Goal: Task Accomplishment & Management: Manage account settings

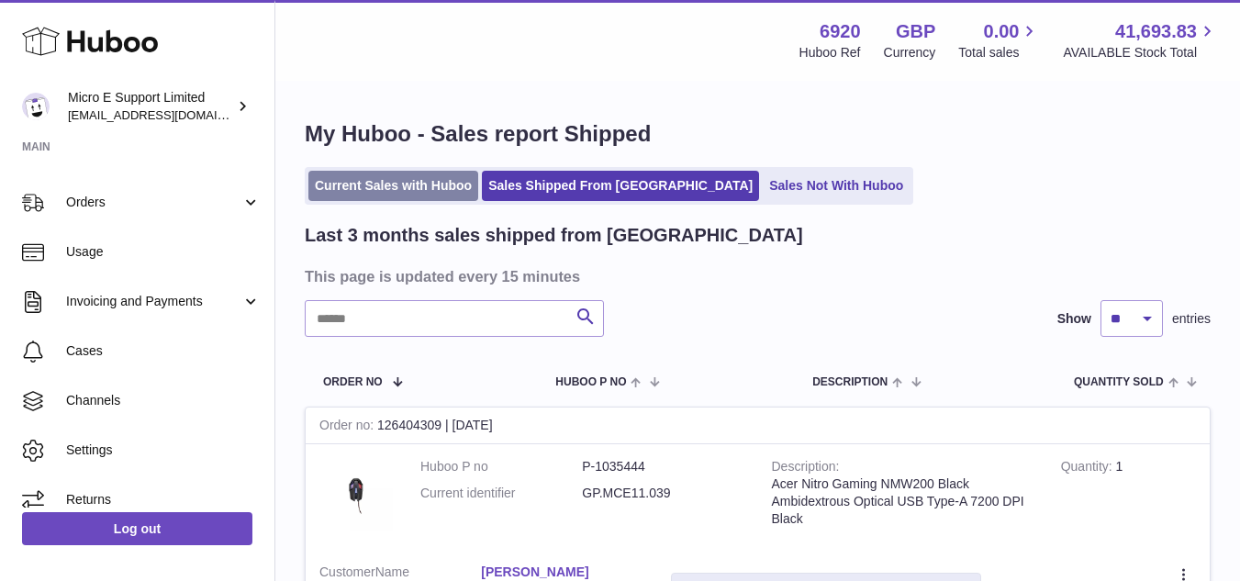
click at [368, 180] on link "Current Sales with Huboo" at bounding box center [393, 186] width 170 height 30
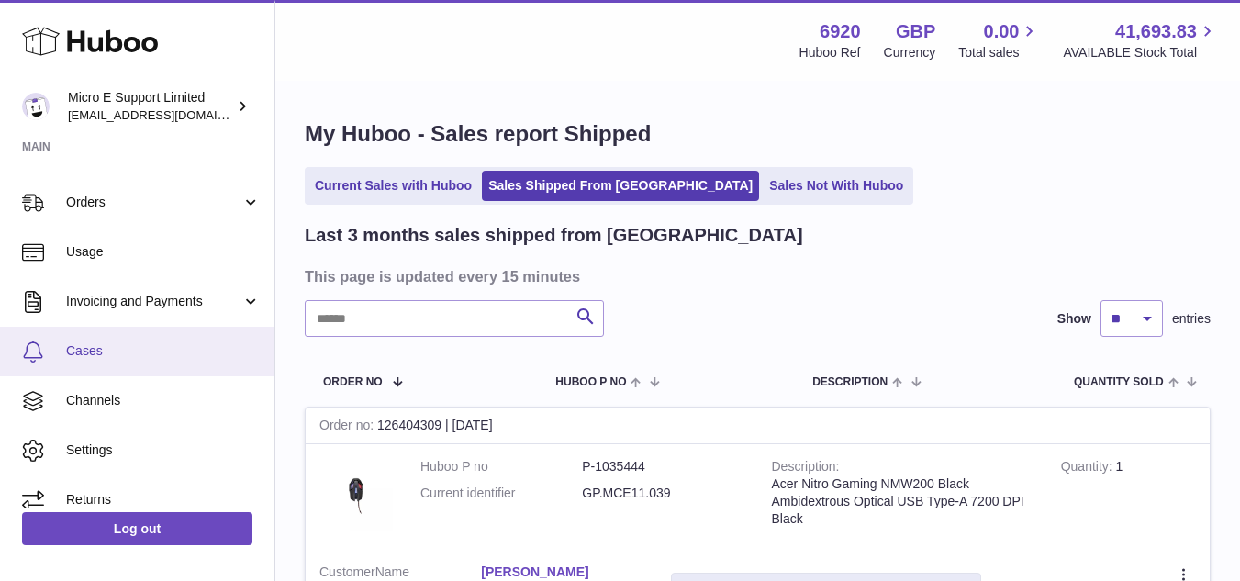
click at [111, 359] on span "Cases" at bounding box center [163, 350] width 195 height 17
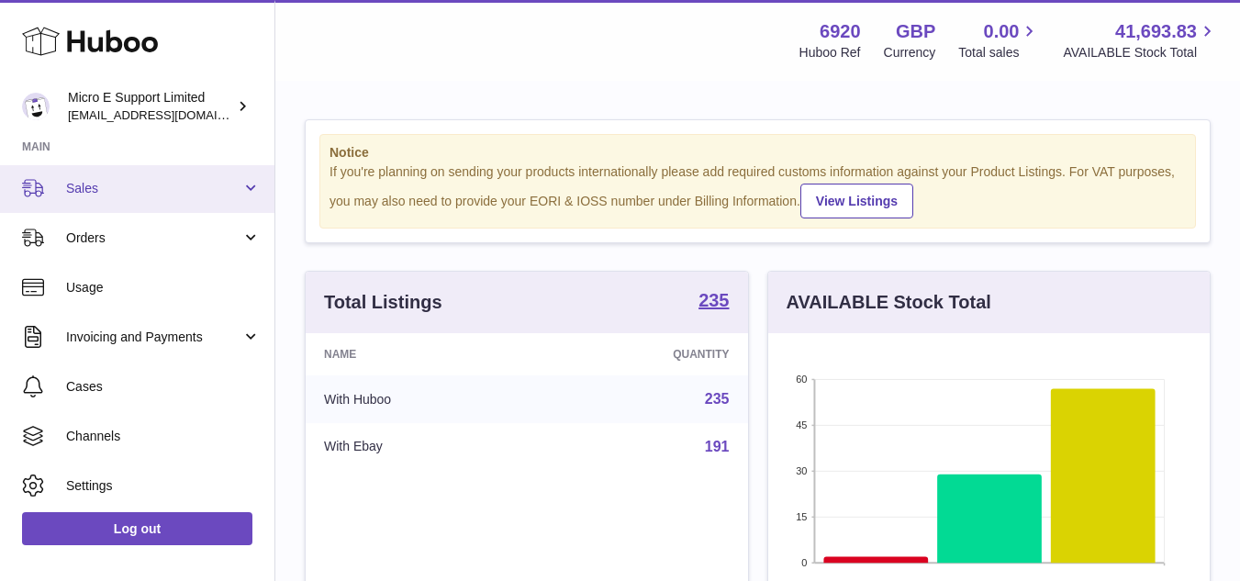
scroll to position [184, 0]
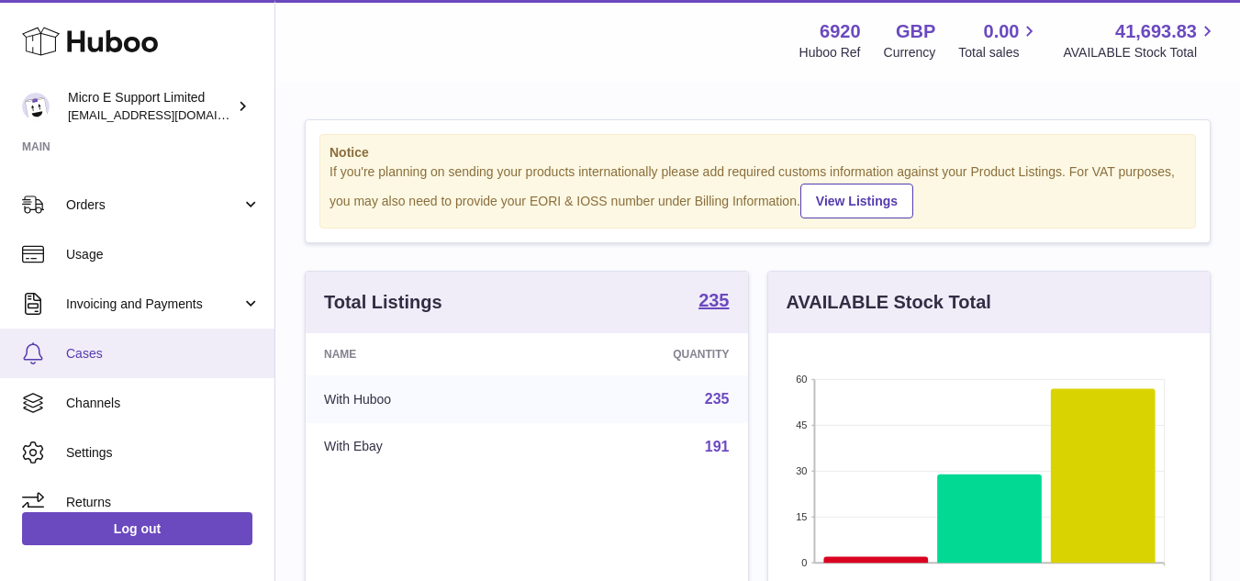
click at [90, 351] on span "Cases" at bounding box center [163, 353] width 195 height 17
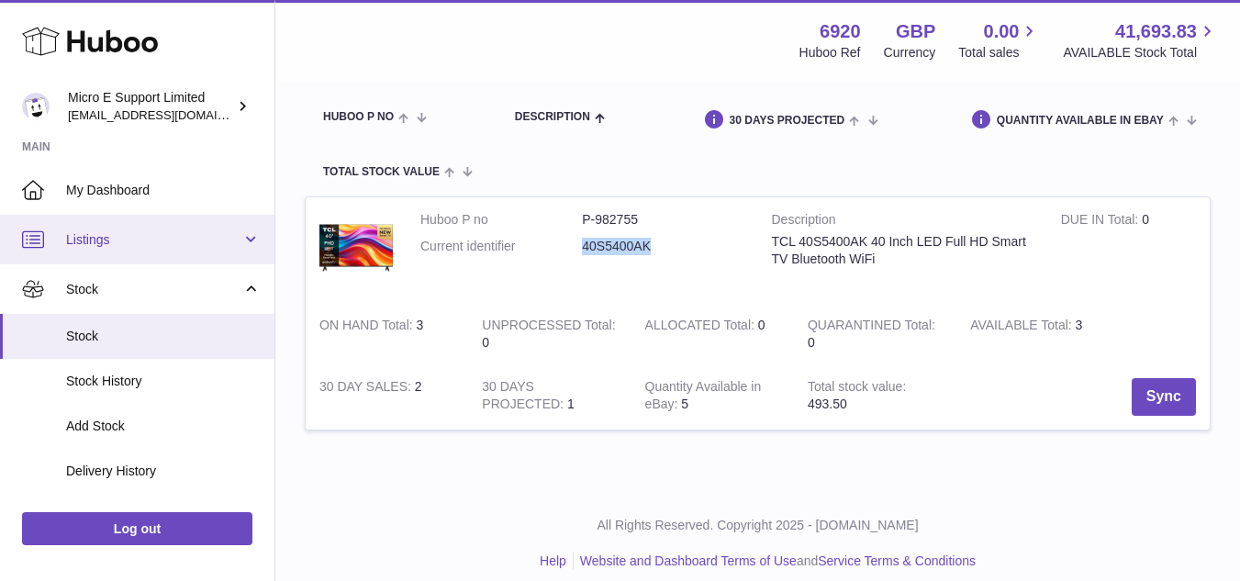
click at [167, 232] on span "Listings" at bounding box center [153, 239] width 175 height 17
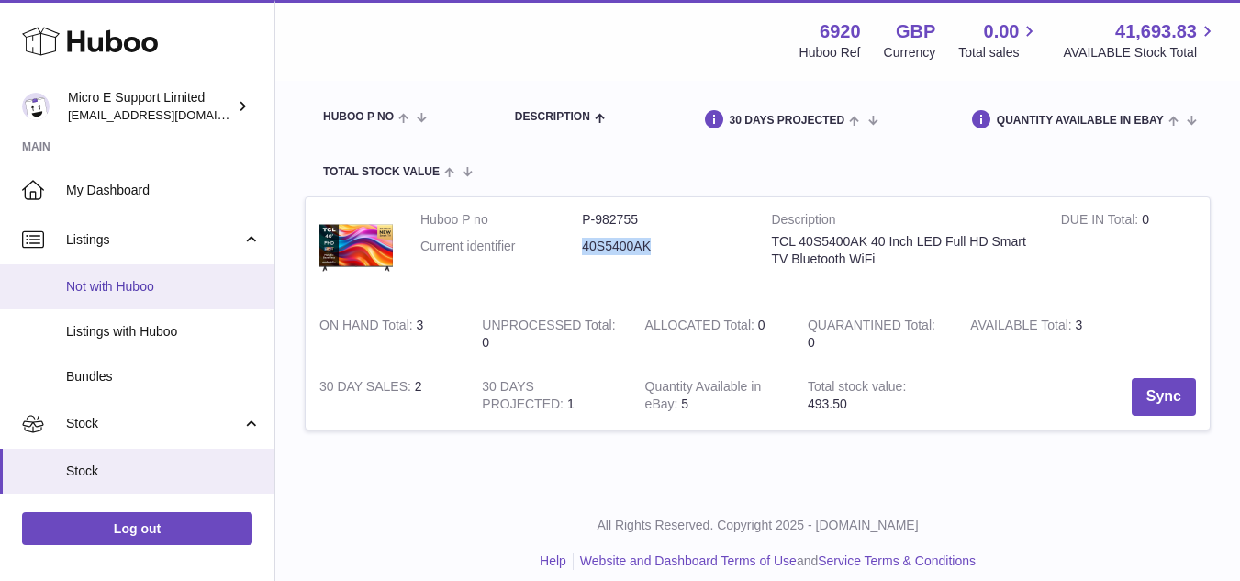
click at [124, 294] on span "Not with Huboo" at bounding box center [163, 286] width 195 height 17
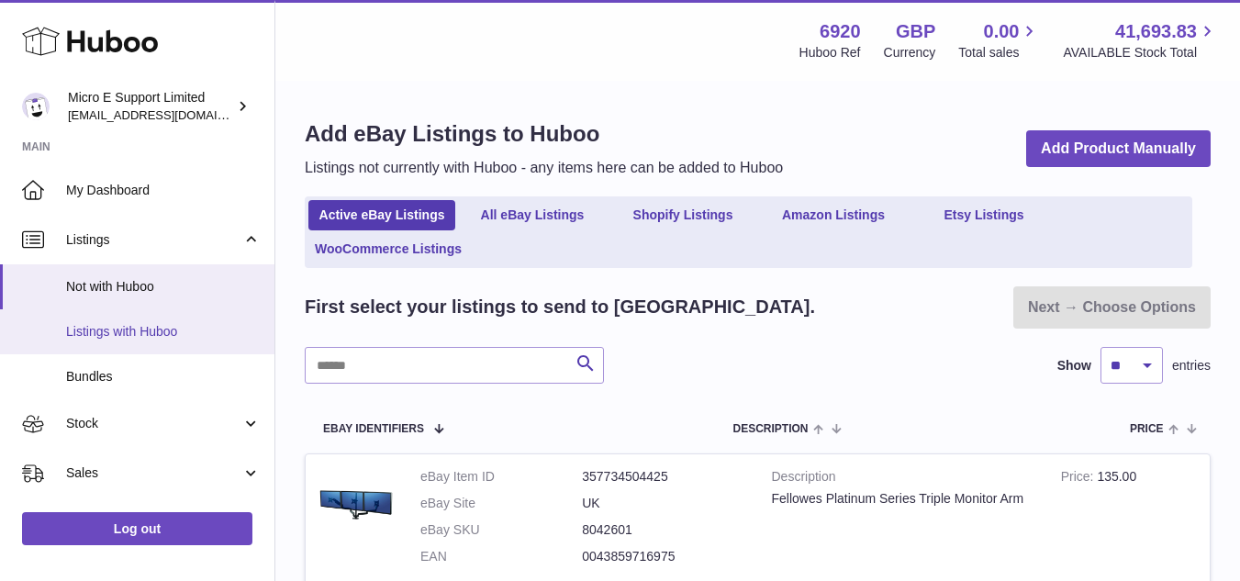
click at [123, 331] on span "Listings with Huboo" at bounding box center [163, 331] width 195 height 17
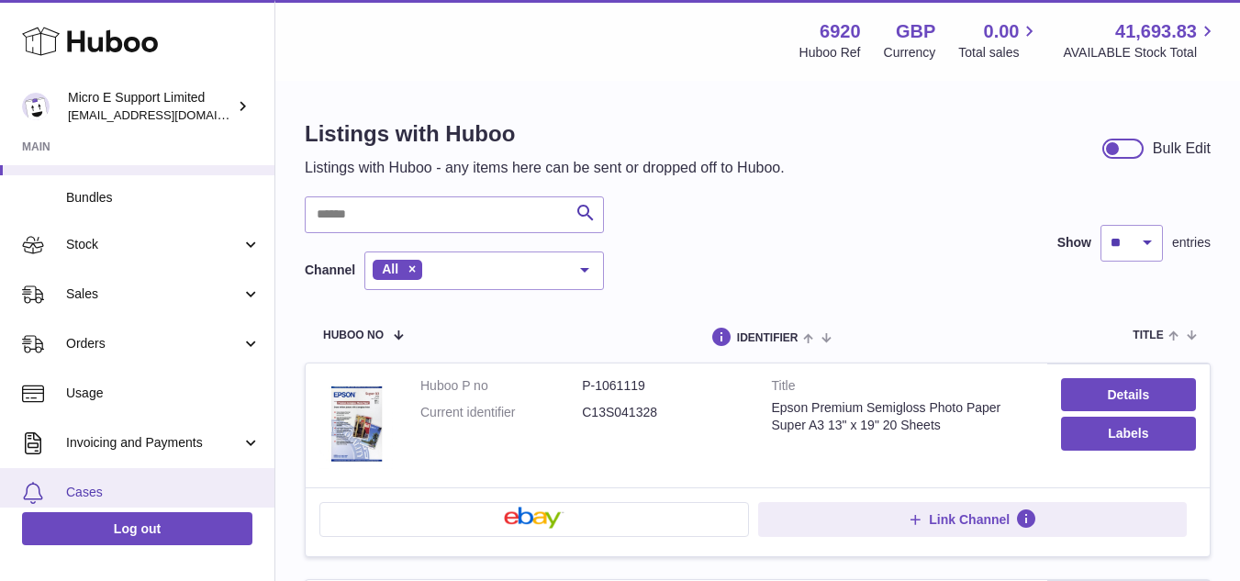
scroll to position [154, 0]
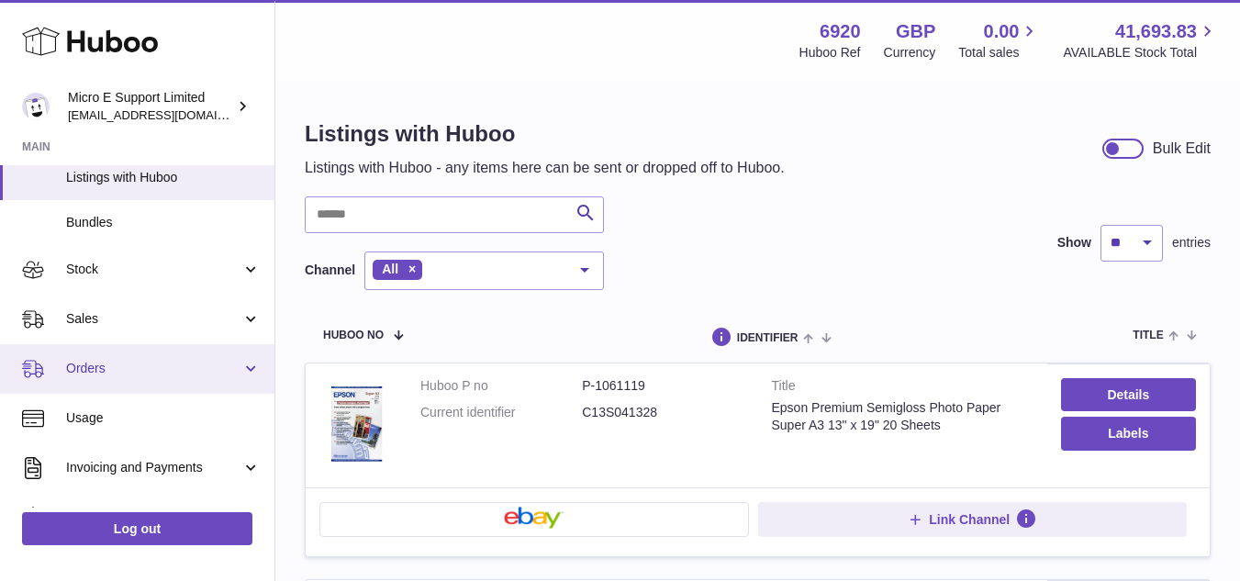
click at [157, 368] on span "Orders" at bounding box center [153, 368] width 175 height 17
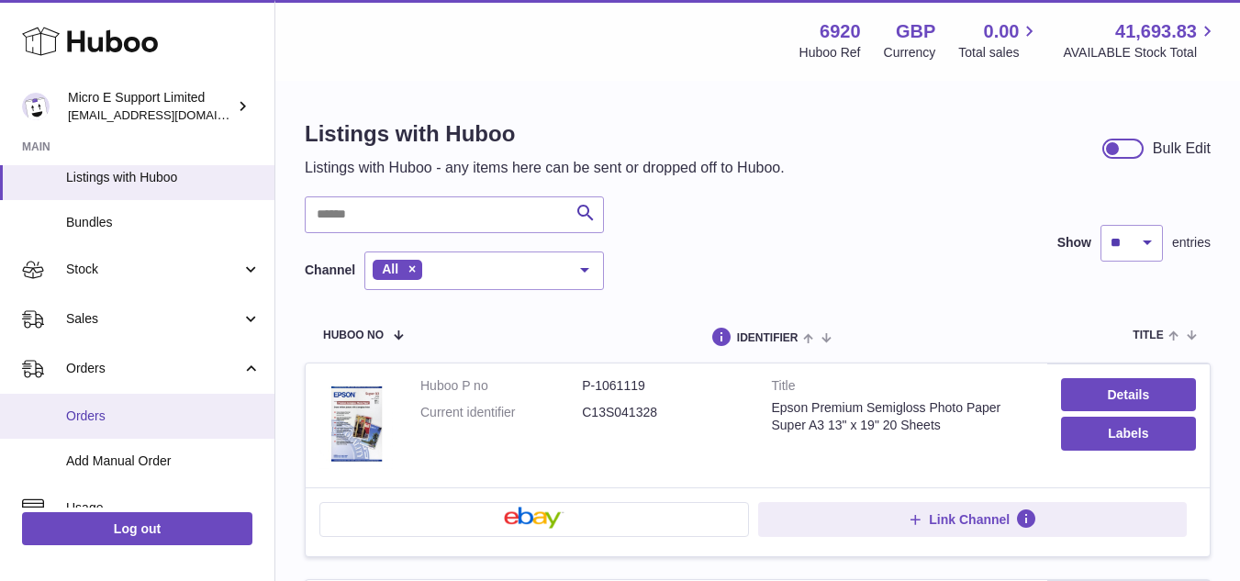
click at [94, 421] on span "Orders" at bounding box center [163, 416] width 195 height 17
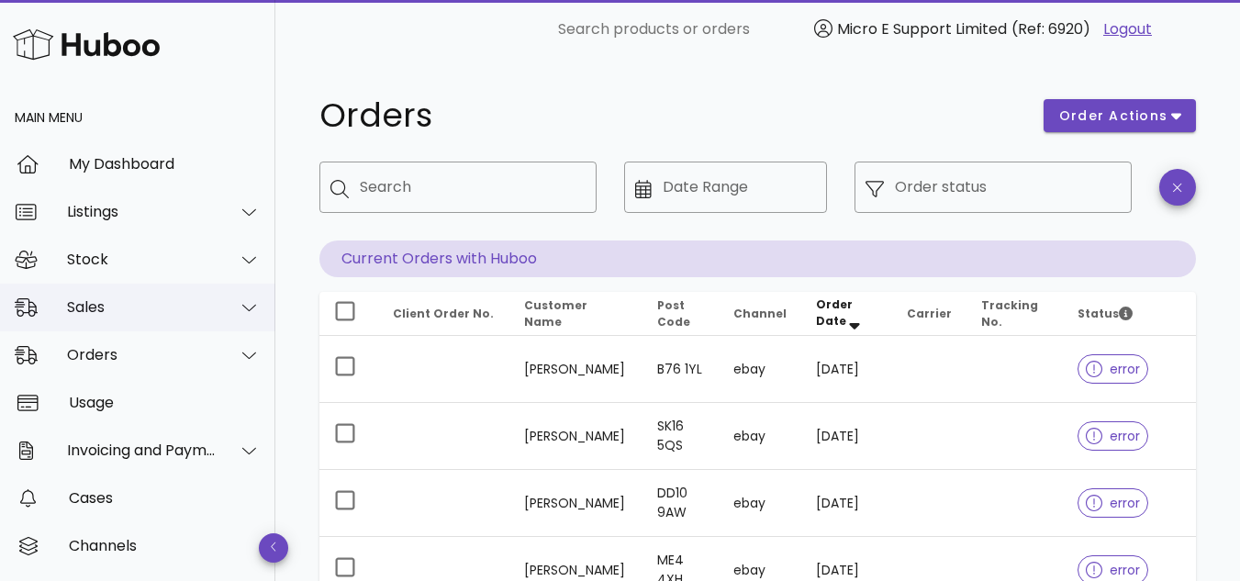
click at [152, 319] on div "Sales" at bounding box center [137, 308] width 275 height 48
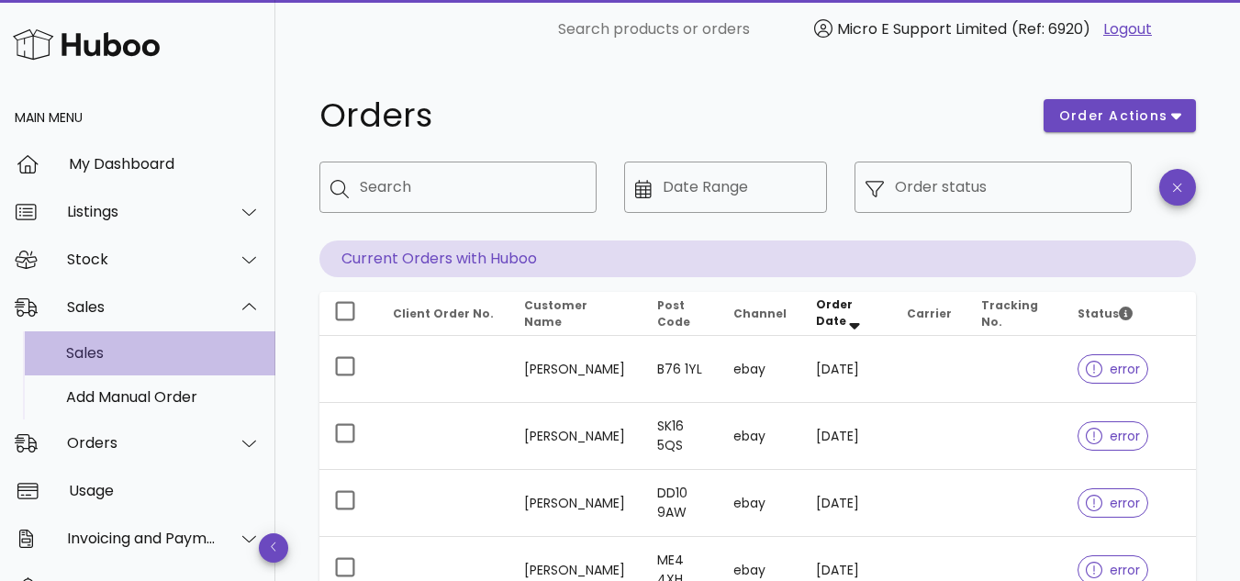
click at [105, 353] on div "Sales" at bounding box center [163, 352] width 195 height 17
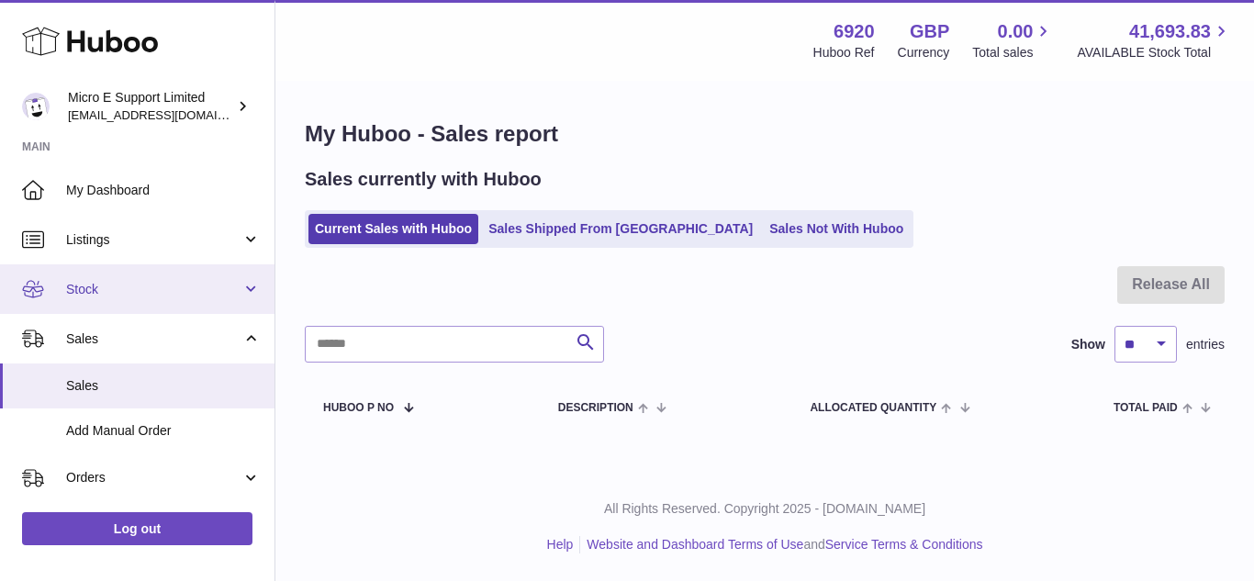
click at [149, 297] on span "Stock" at bounding box center [153, 289] width 175 height 17
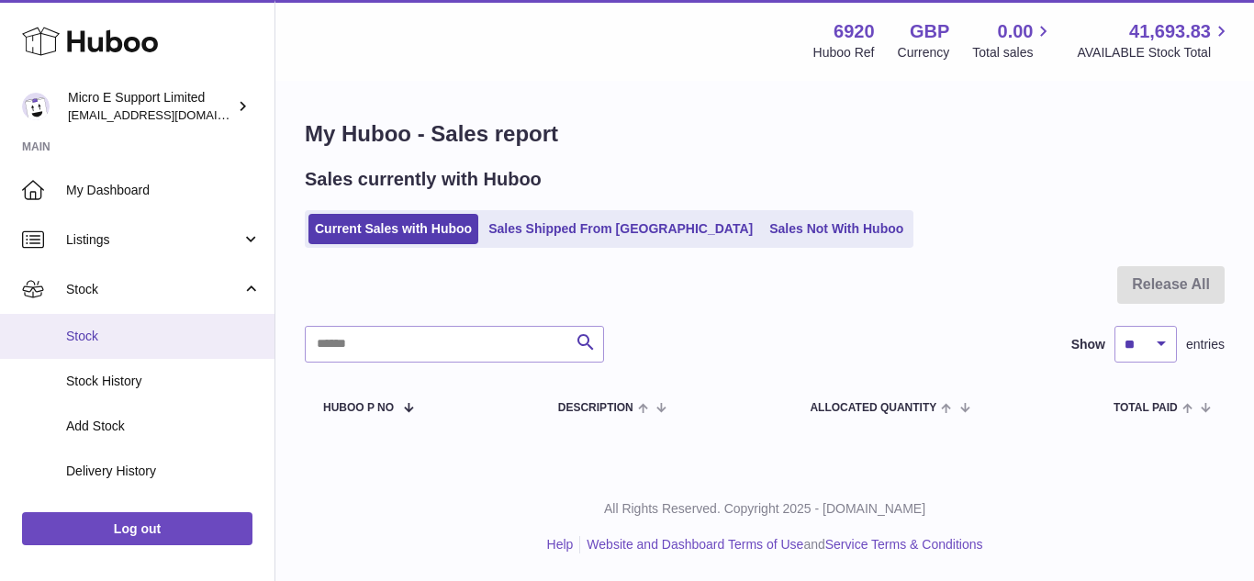
click at [112, 337] on span "Stock" at bounding box center [163, 336] width 195 height 17
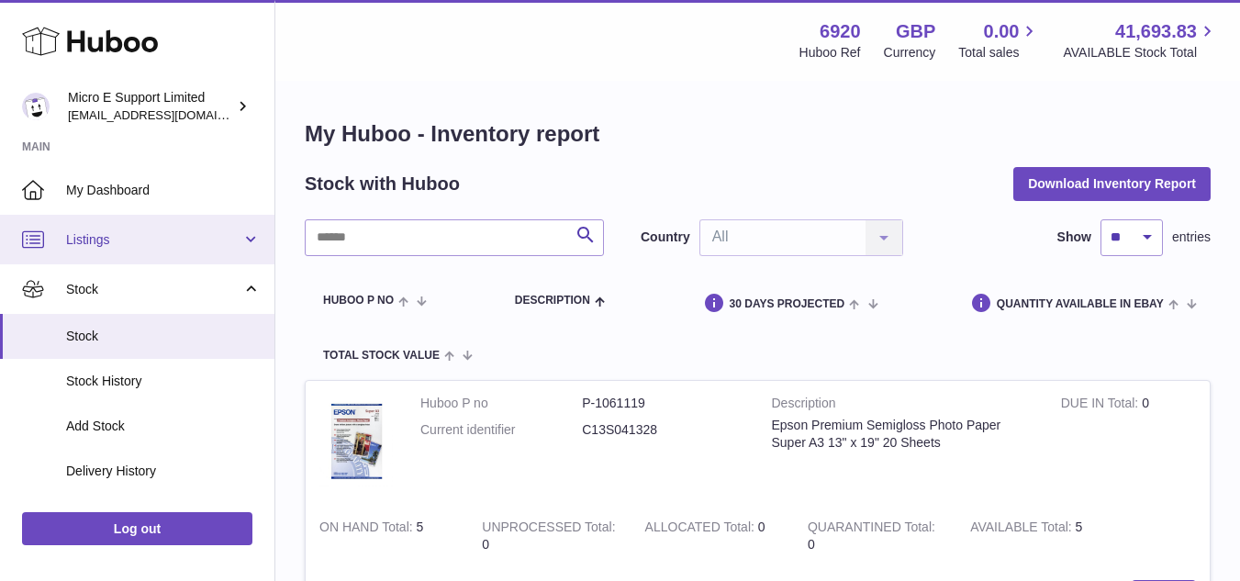
click at [162, 247] on span "Listings" at bounding box center [153, 239] width 175 height 17
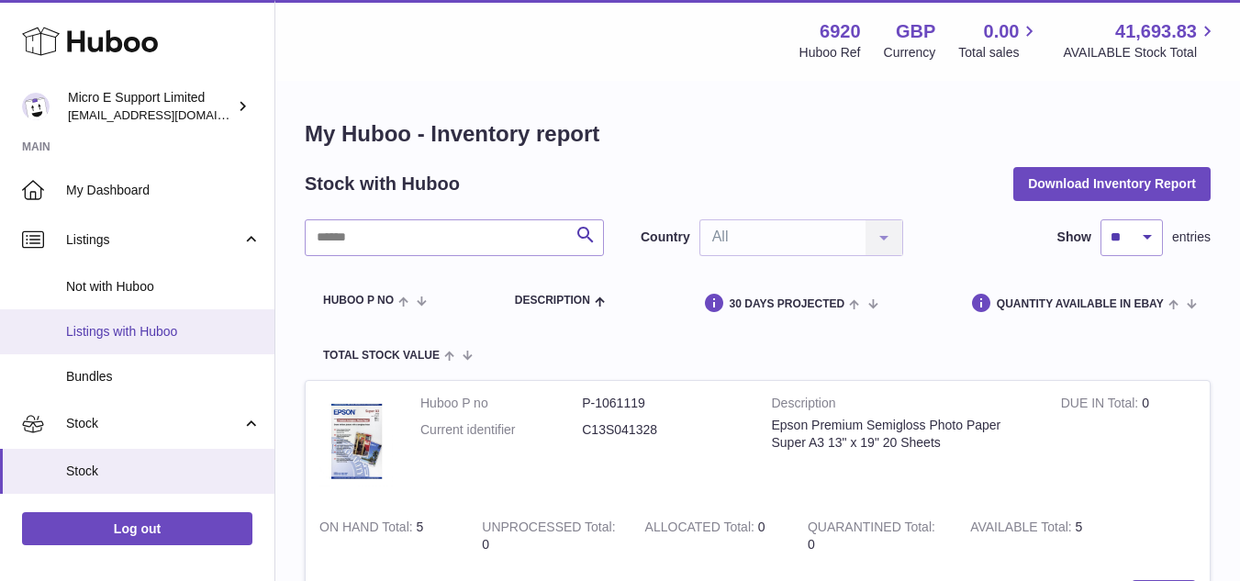
click at [113, 329] on span "Listings with Huboo" at bounding box center [163, 331] width 195 height 17
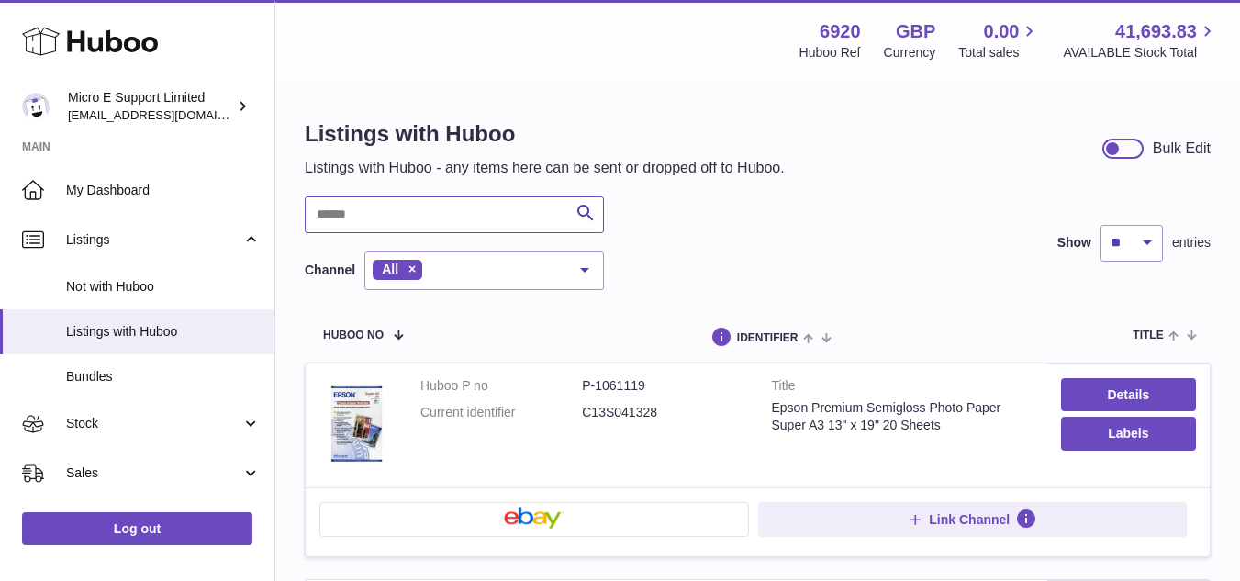
click at [465, 218] on input "text" at bounding box center [454, 214] width 299 height 37
type input "****"
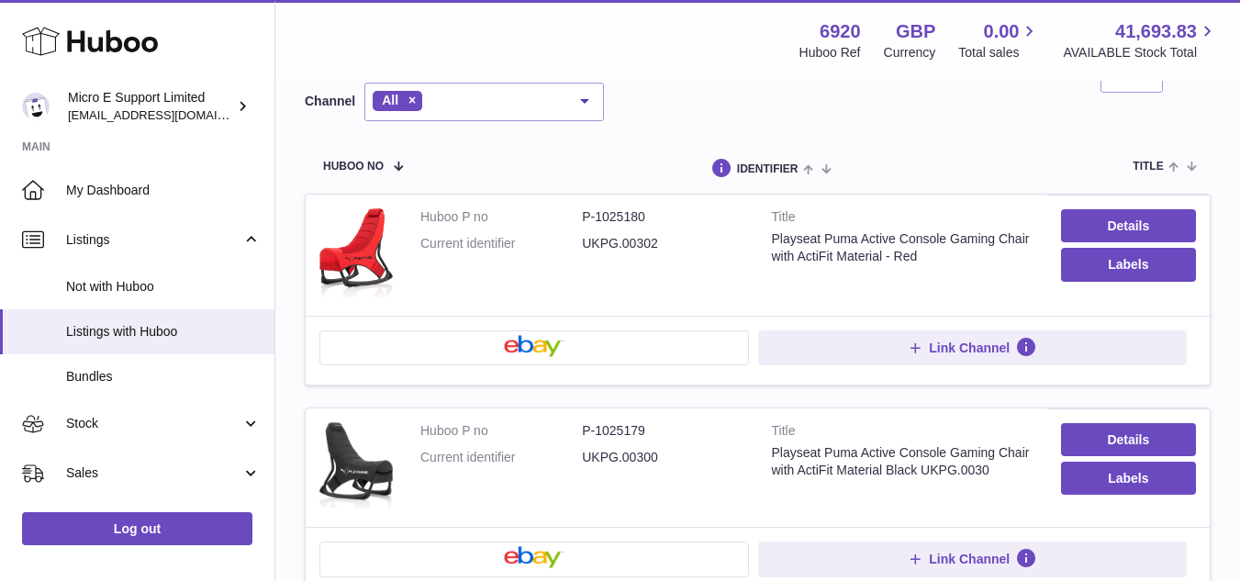
scroll to position [168, 0]
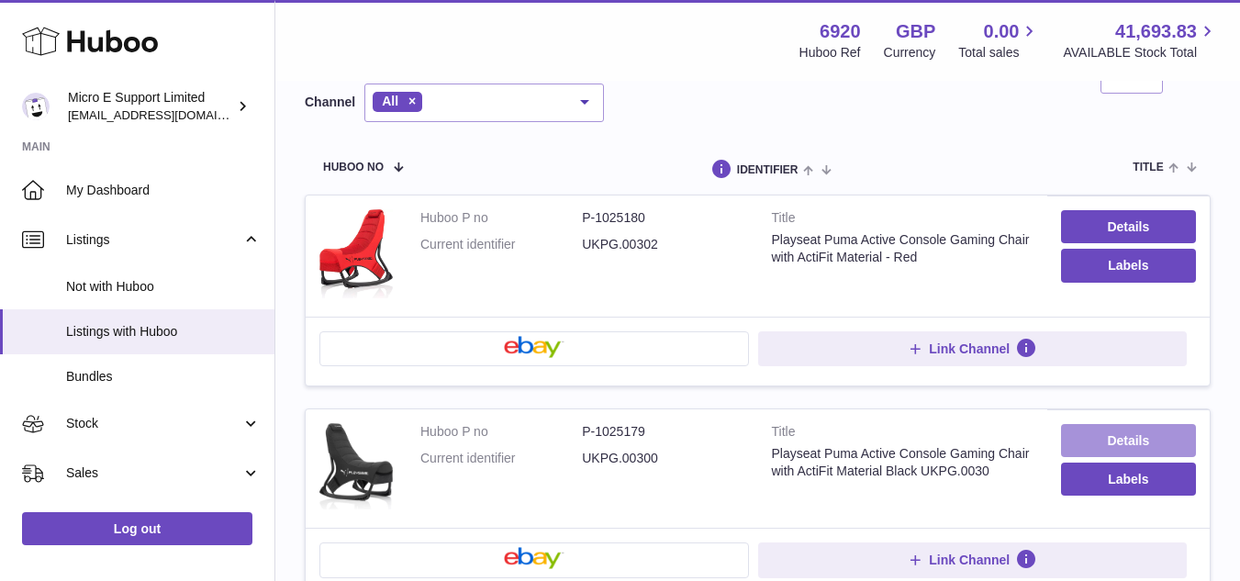
click at [1114, 438] on link "Details" at bounding box center [1128, 440] width 135 height 33
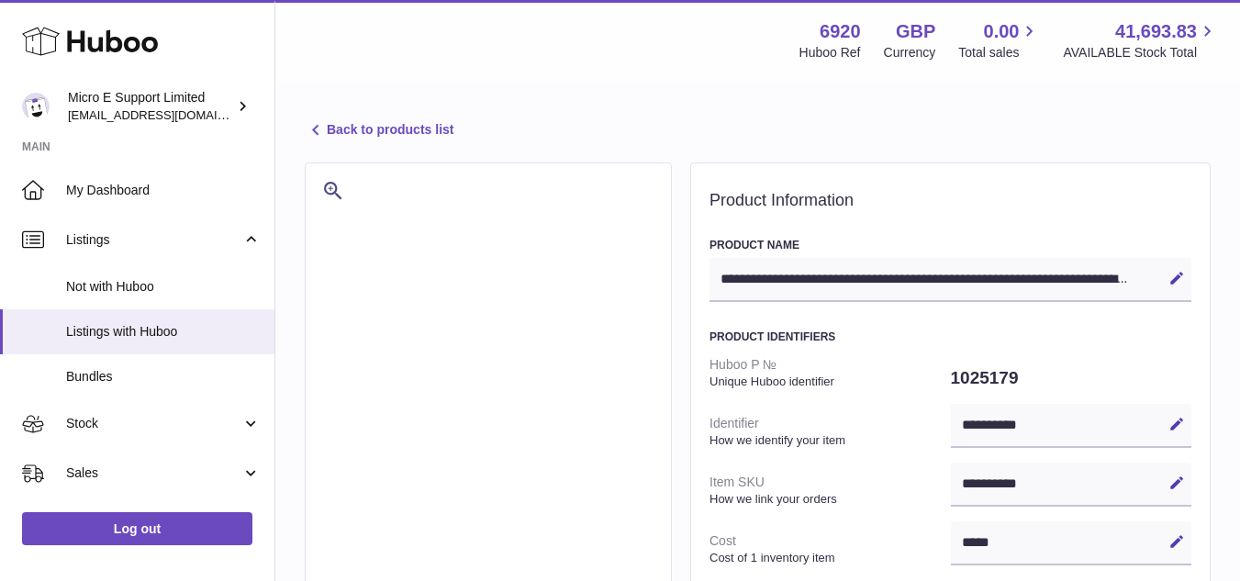
select select "***"
select select
select select "***"
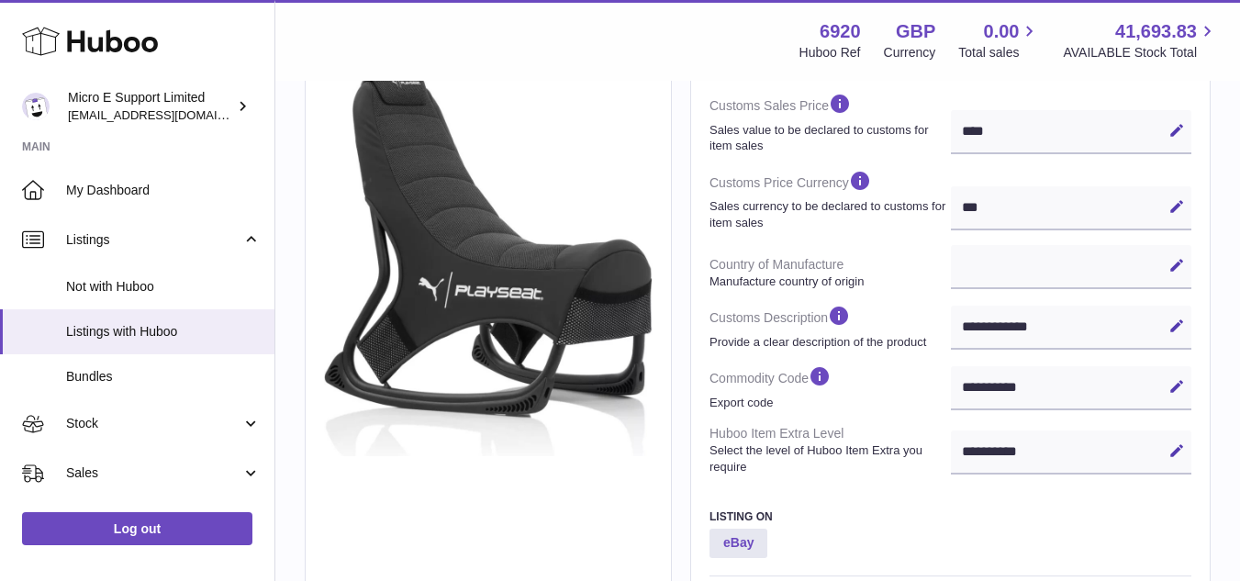
scroll to position [551, 0]
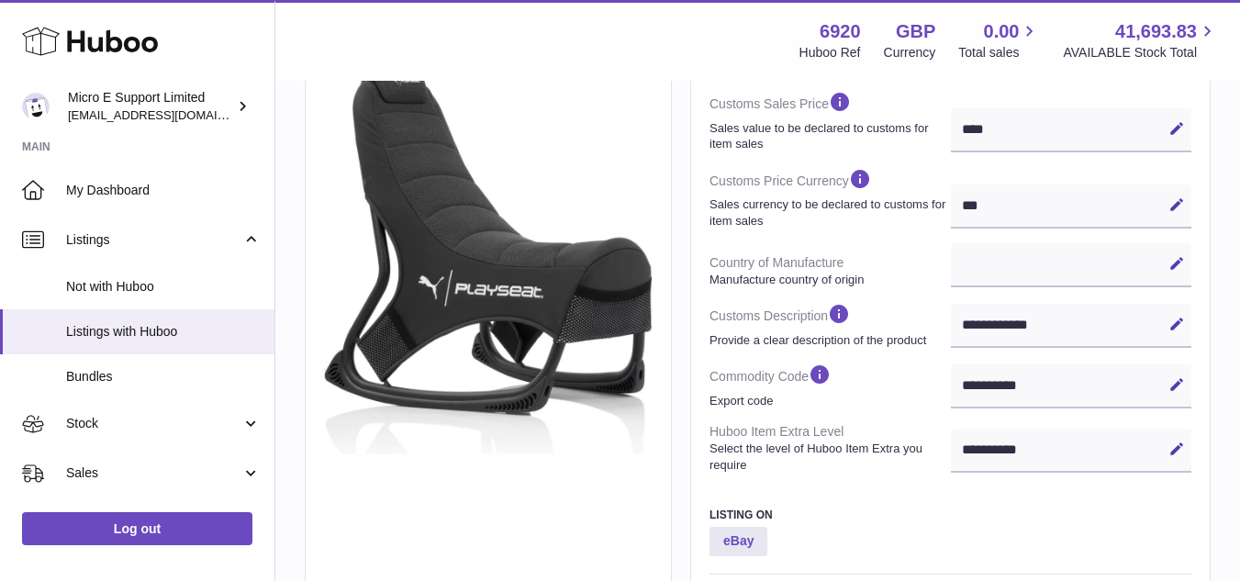
click at [873, 521] on h3 "Listing On" at bounding box center [951, 515] width 482 height 15
